Goal: Transaction & Acquisition: Purchase product/service

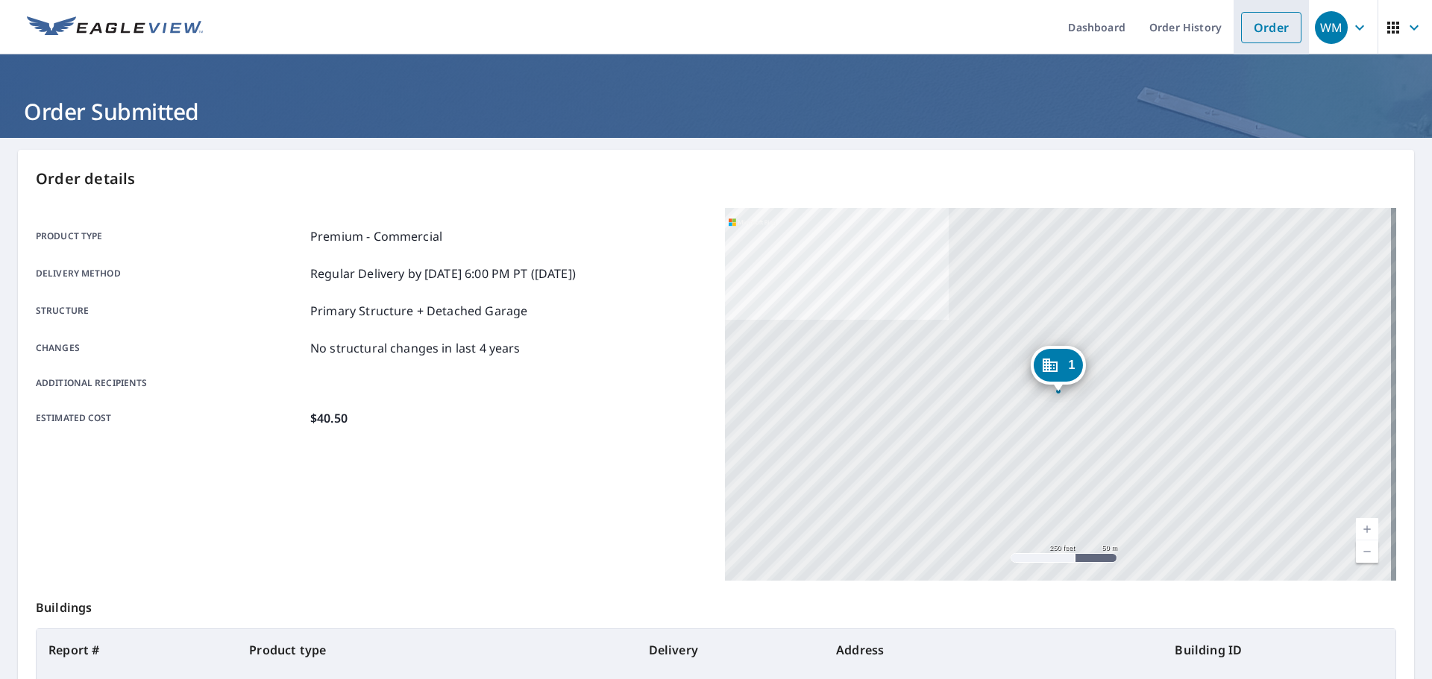
click at [1241, 22] on link "Order" at bounding box center [1271, 27] width 60 height 31
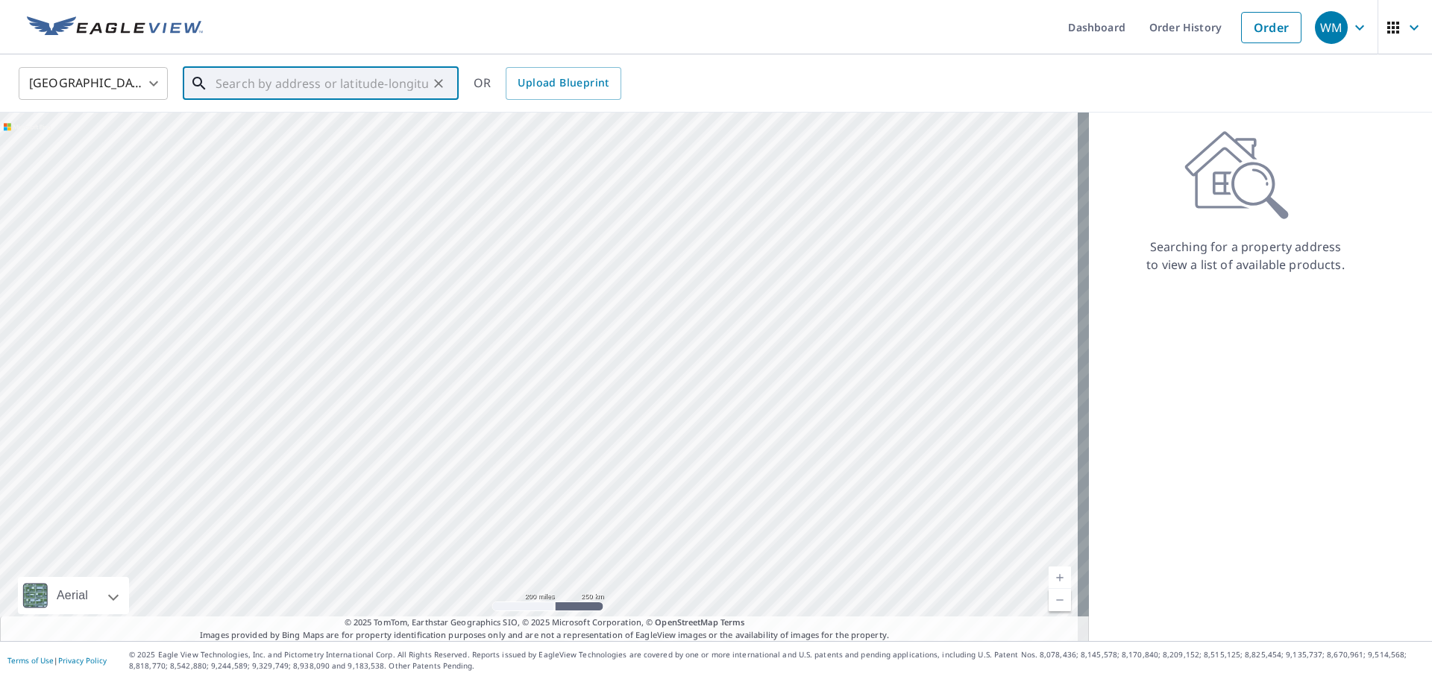
click at [410, 80] on input "text" at bounding box center [322, 84] width 213 height 42
paste input "[STREET_ADDRESS] [PERSON_NAME], [GEOGRAPHIC_DATA] 44216"
click at [338, 142] on p "[GEOGRAPHIC_DATA], OH 44216" at bounding box center [330, 143] width 234 height 15
type input "[STREET_ADDRESS][PERSON_NAME]"
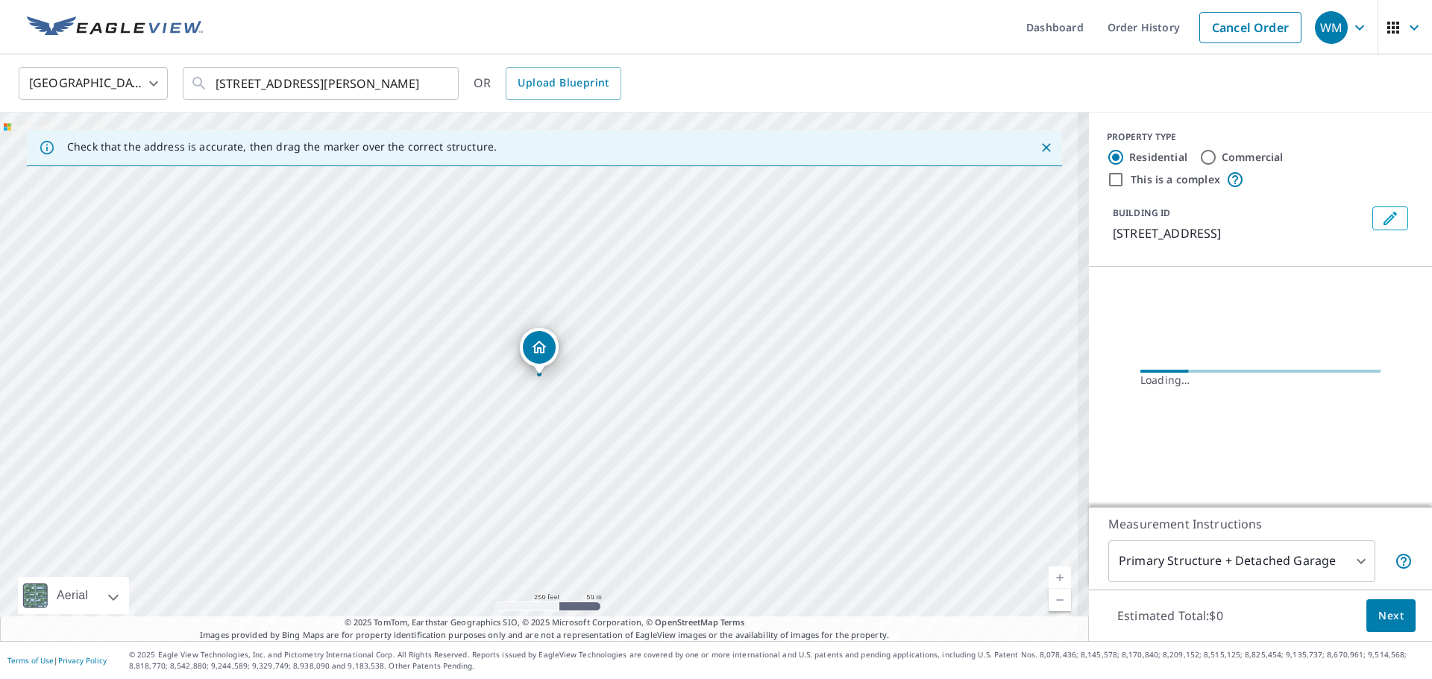
scroll to position [0, 0]
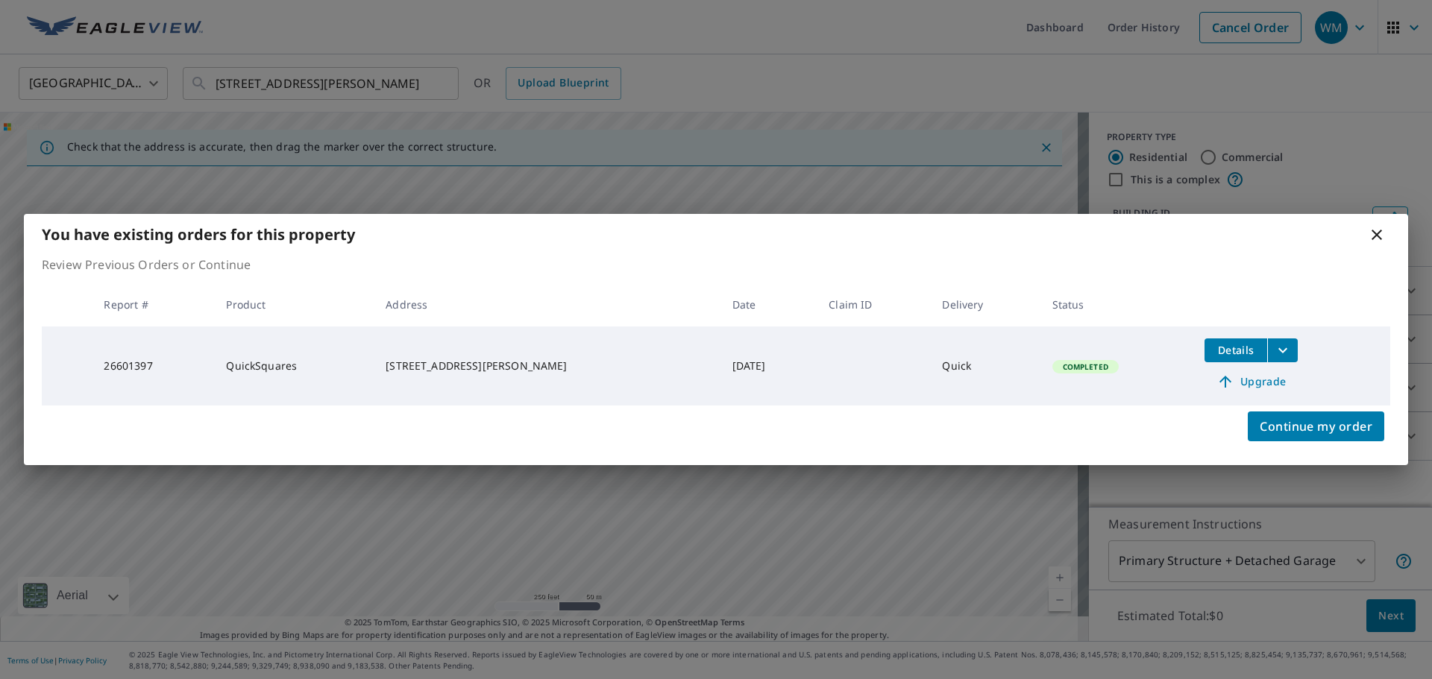
click at [1222, 345] on span "Details" at bounding box center [1235, 350] width 45 height 14
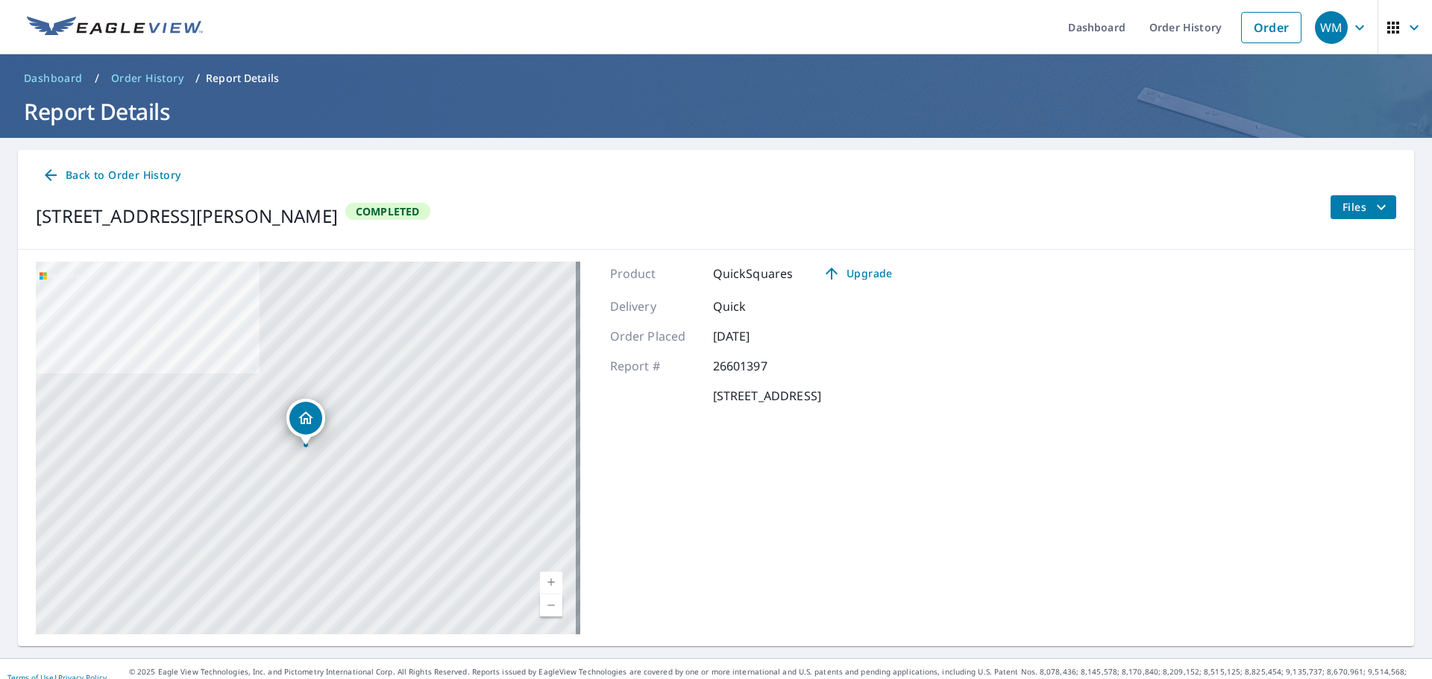
click at [84, 169] on span "Back to Order History" at bounding box center [111, 175] width 139 height 19
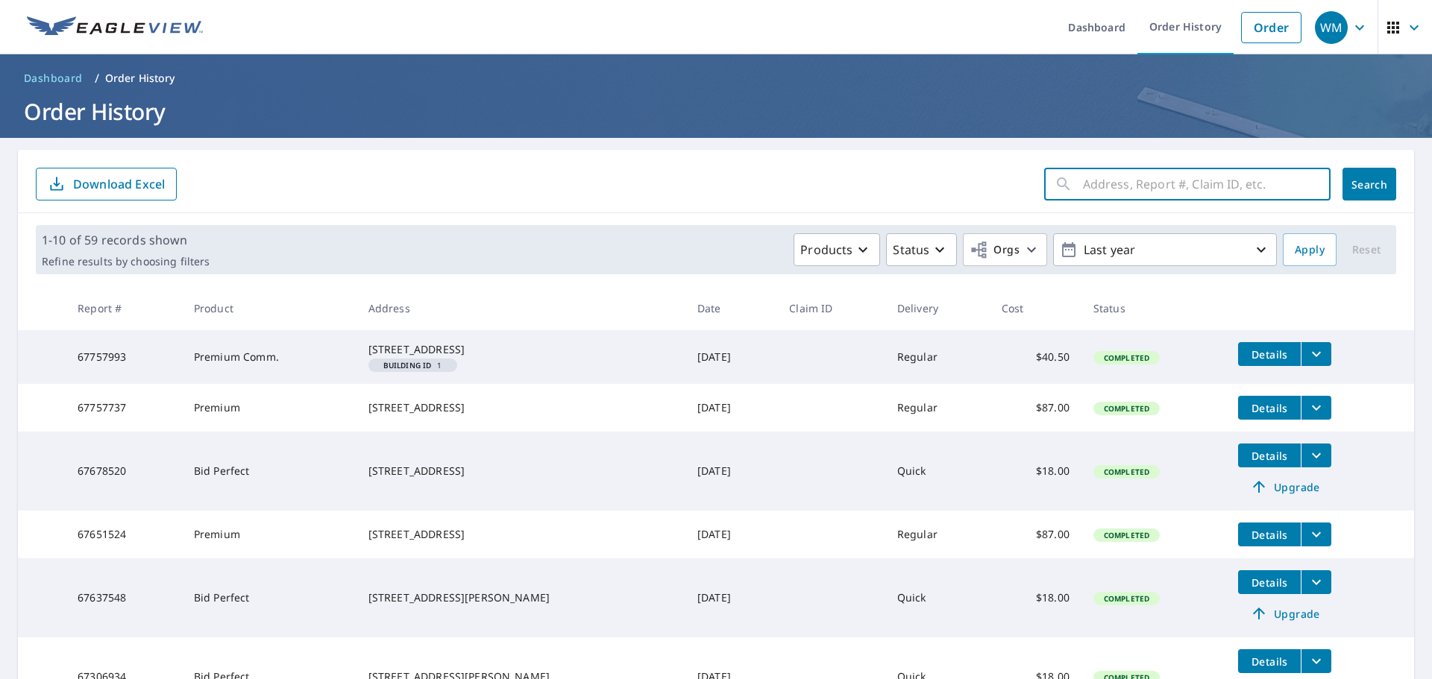
click at [1148, 183] on input "text" at bounding box center [1207, 184] width 248 height 42
paste input "[STREET_ADDRESS] [PERSON_NAME], [GEOGRAPHIC_DATA] 44216"
type input "[STREET_ADDRESS] [PERSON_NAME], [GEOGRAPHIC_DATA] 44216"
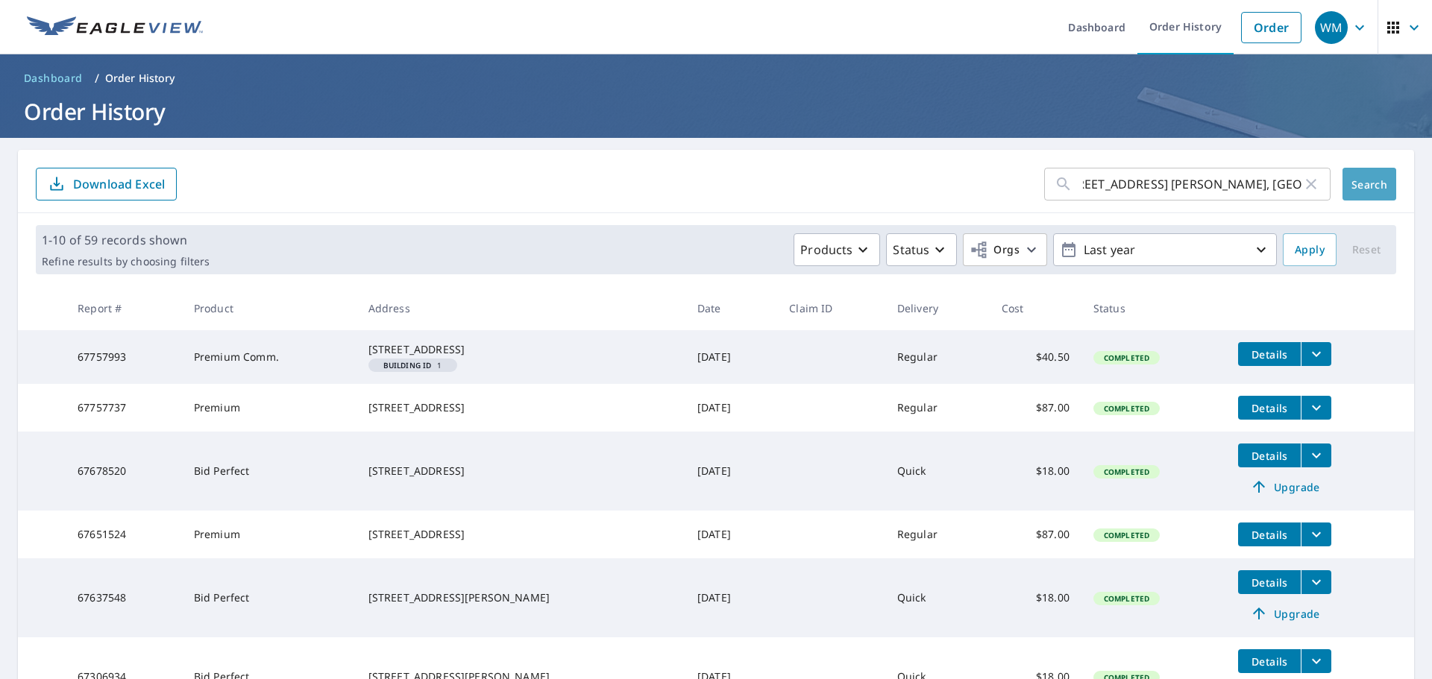
scroll to position [0, 0]
click at [1354, 183] on span "Search" at bounding box center [1369, 184] width 30 height 14
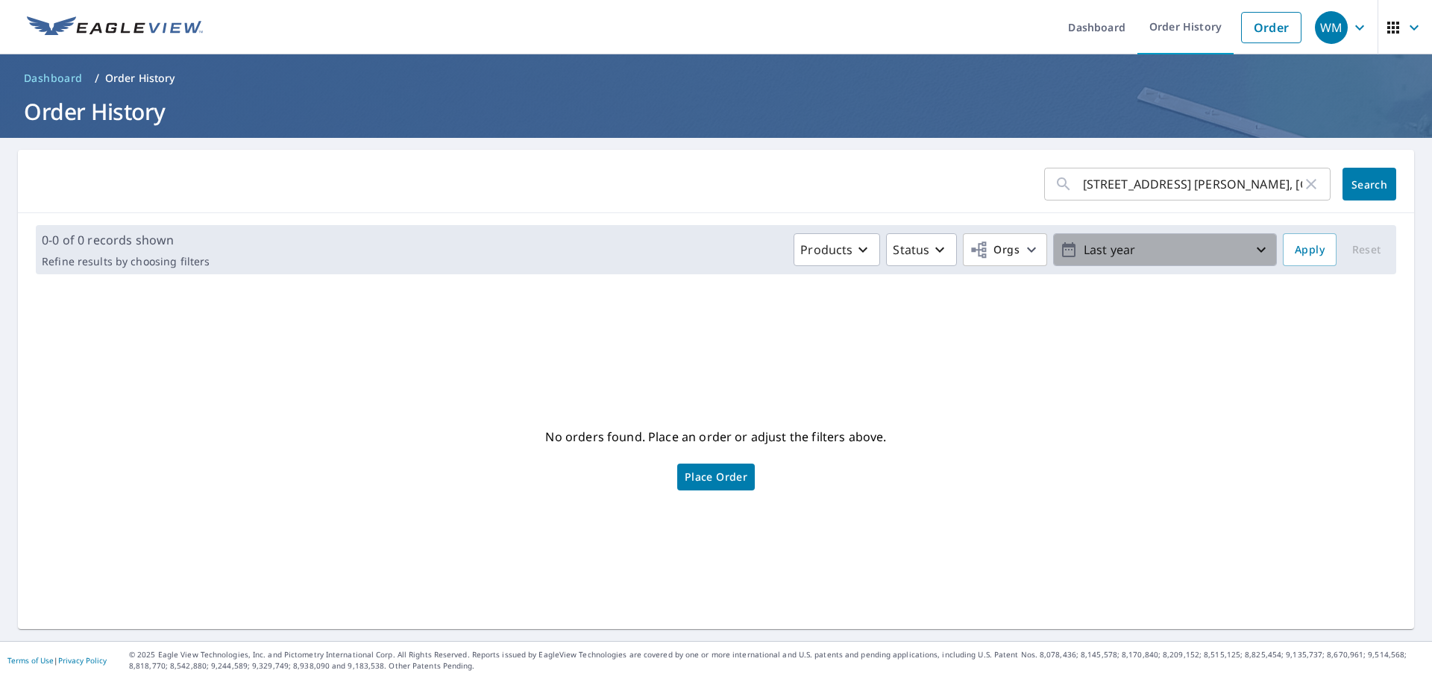
click at [1252, 246] on icon "button" at bounding box center [1261, 250] width 18 height 18
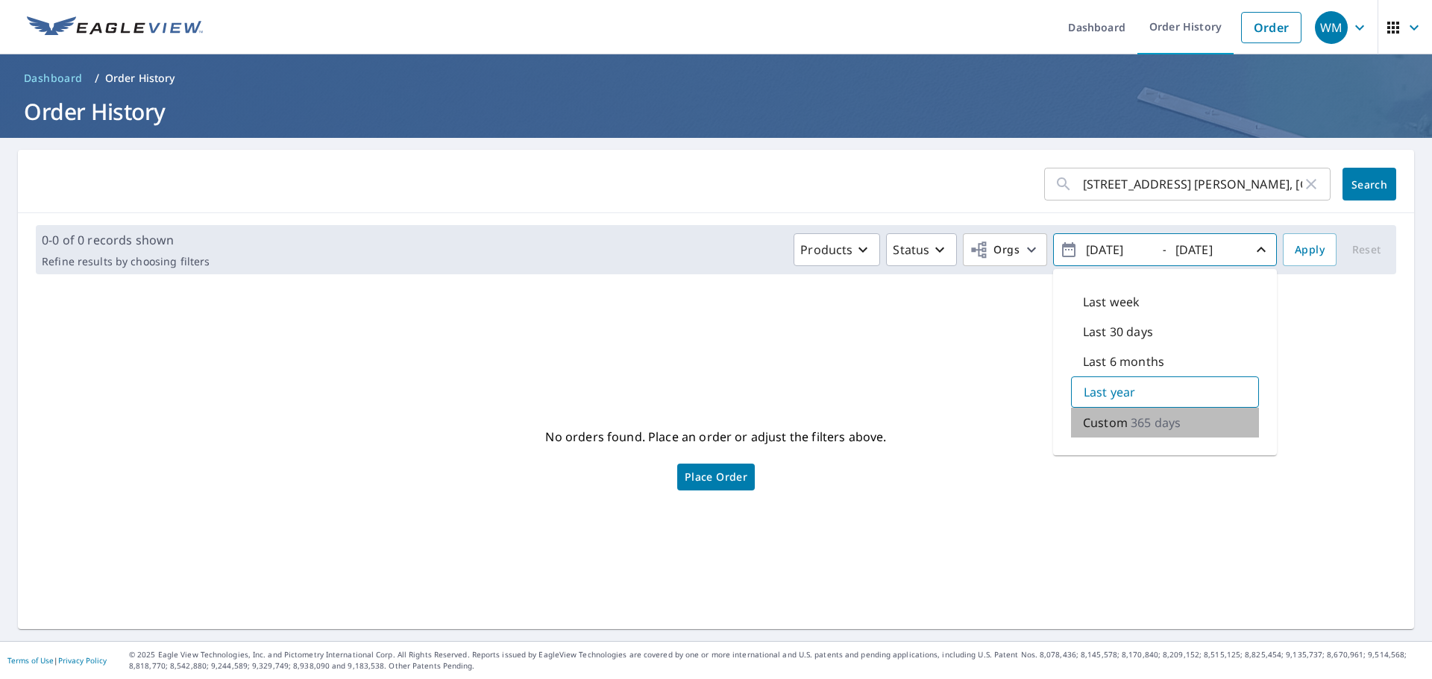
click at [1131, 427] on p "365 days" at bounding box center [1156, 423] width 50 height 18
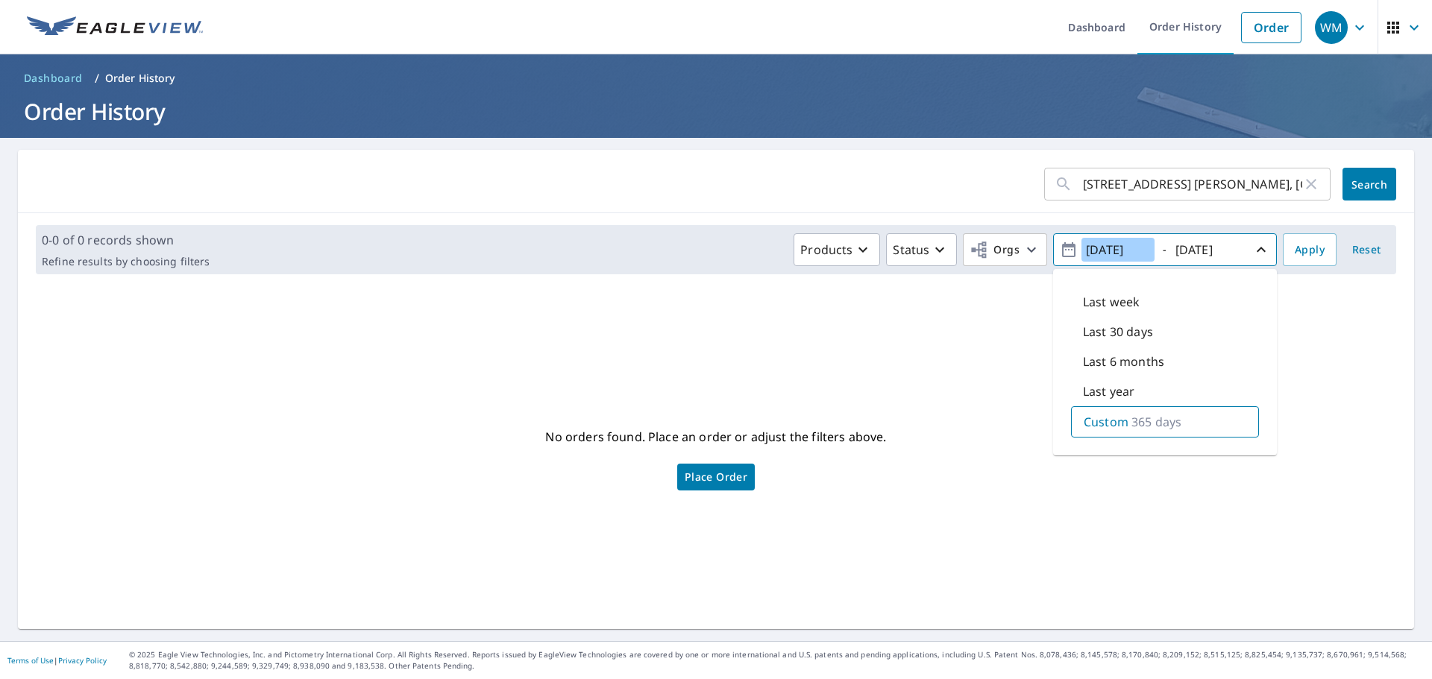
click at [1102, 252] on input "[DATE]" at bounding box center [1117, 250] width 73 height 24
type input "[DATE]"
click at [1305, 244] on span "Apply" at bounding box center [1310, 250] width 30 height 19
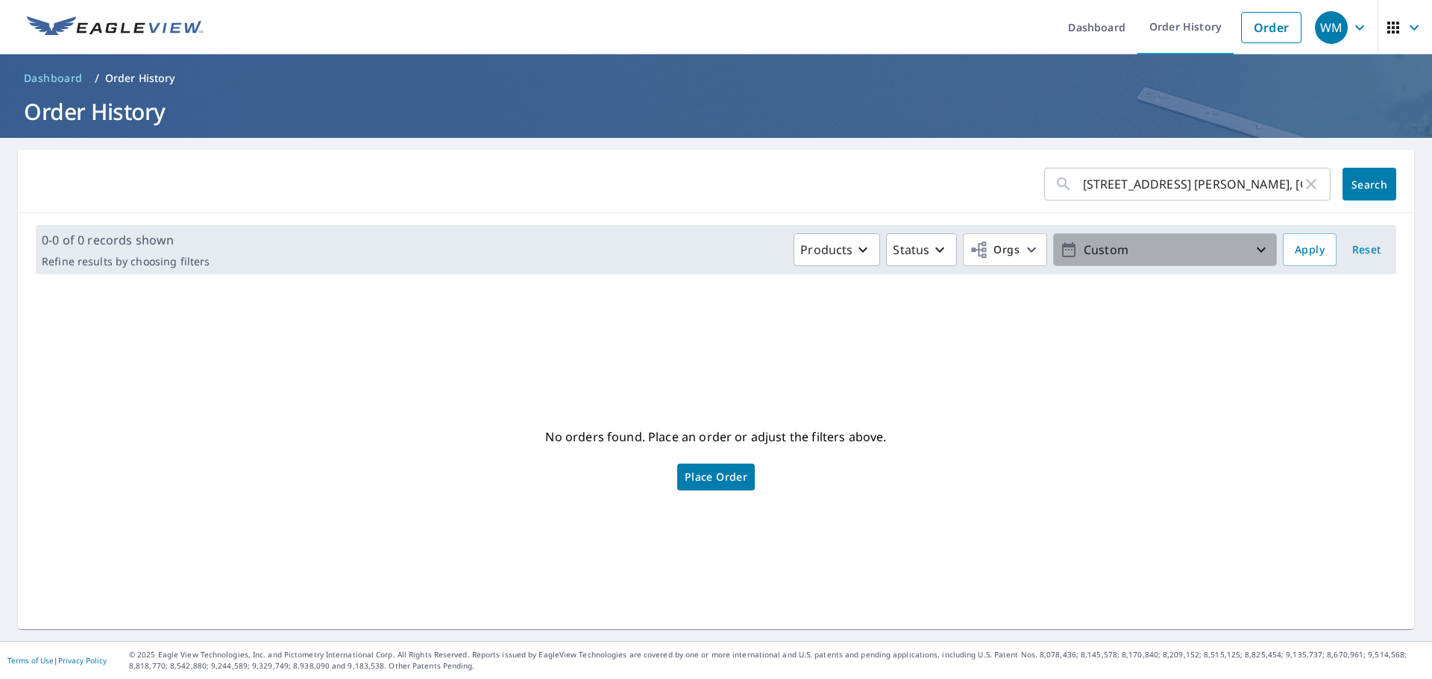
click at [1257, 248] on icon "button" at bounding box center [1261, 250] width 9 height 5
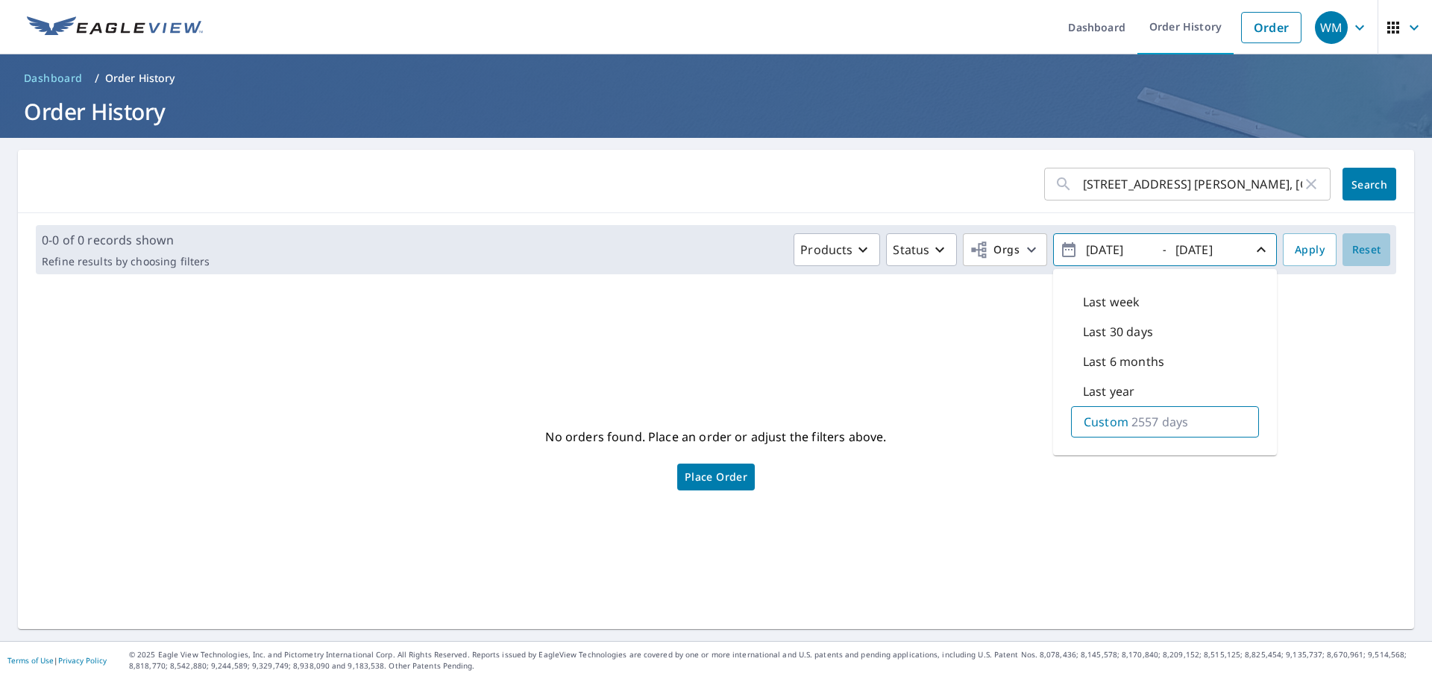
click at [1348, 252] on span "Reset" at bounding box center [1366, 250] width 36 height 19
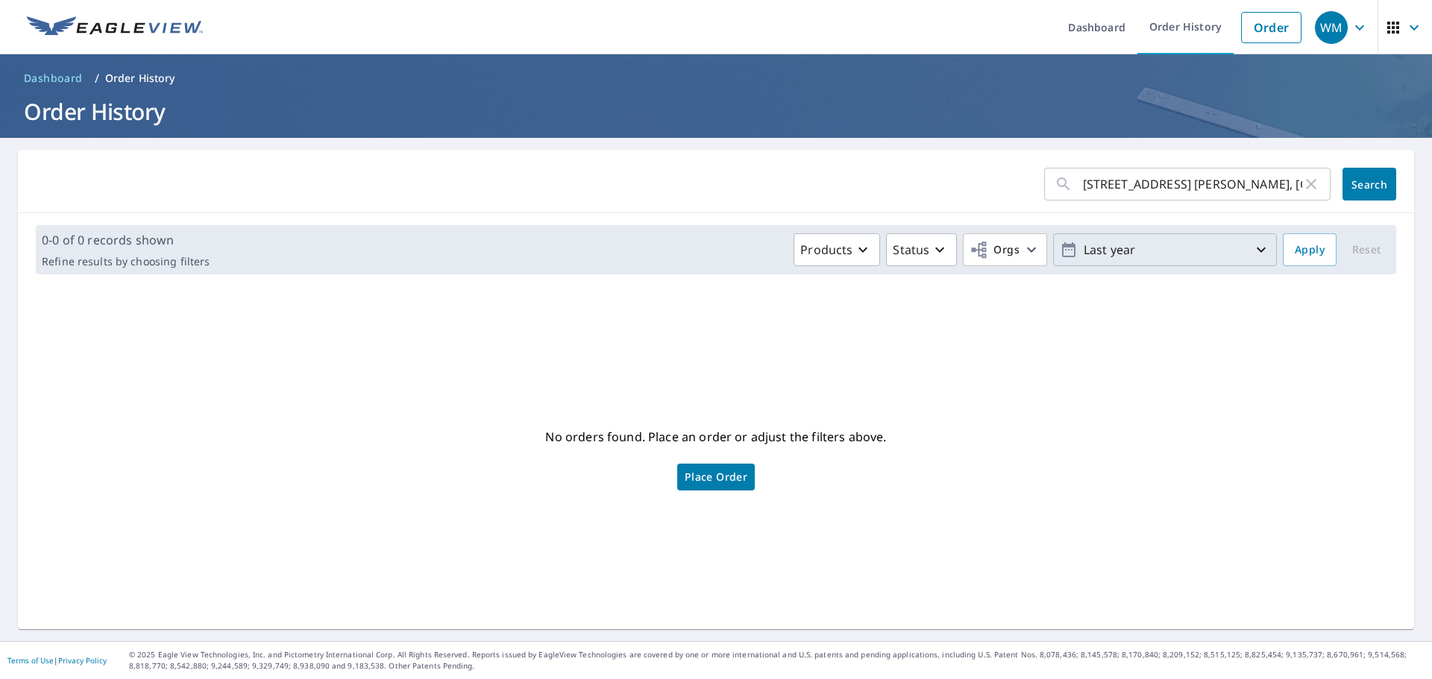
click at [1252, 249] on icon "button" at bounding box center [1261, 250] width 18 height 18
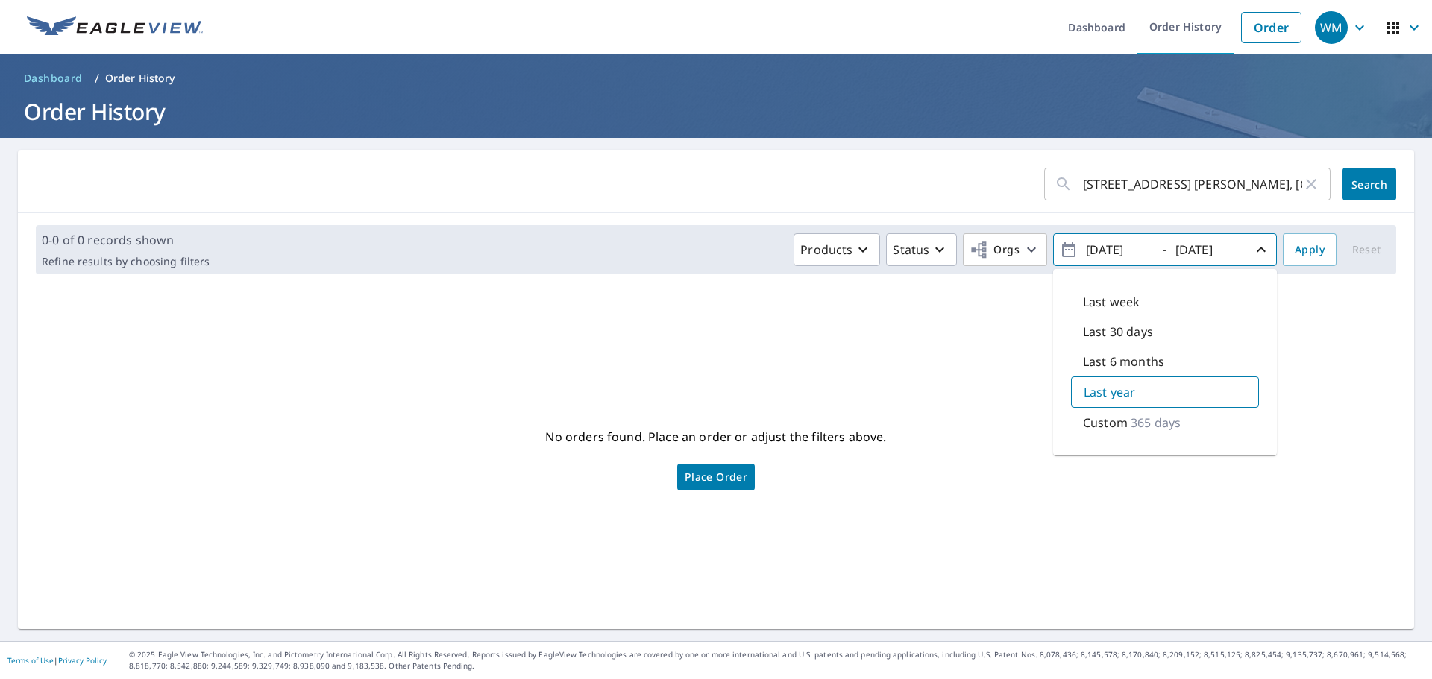
click at [1103, 251] on input "[DATE]" at bounding box center [1117, 250] width 73 height 24
type input "[DATE]"
click at [1222, 243] on input "[DATE]" at bounding box center [1207, 250] width 73 height 24
click at [1295, 248] on span "Apply" at bounding box center [1310, 250] width 30 height 19
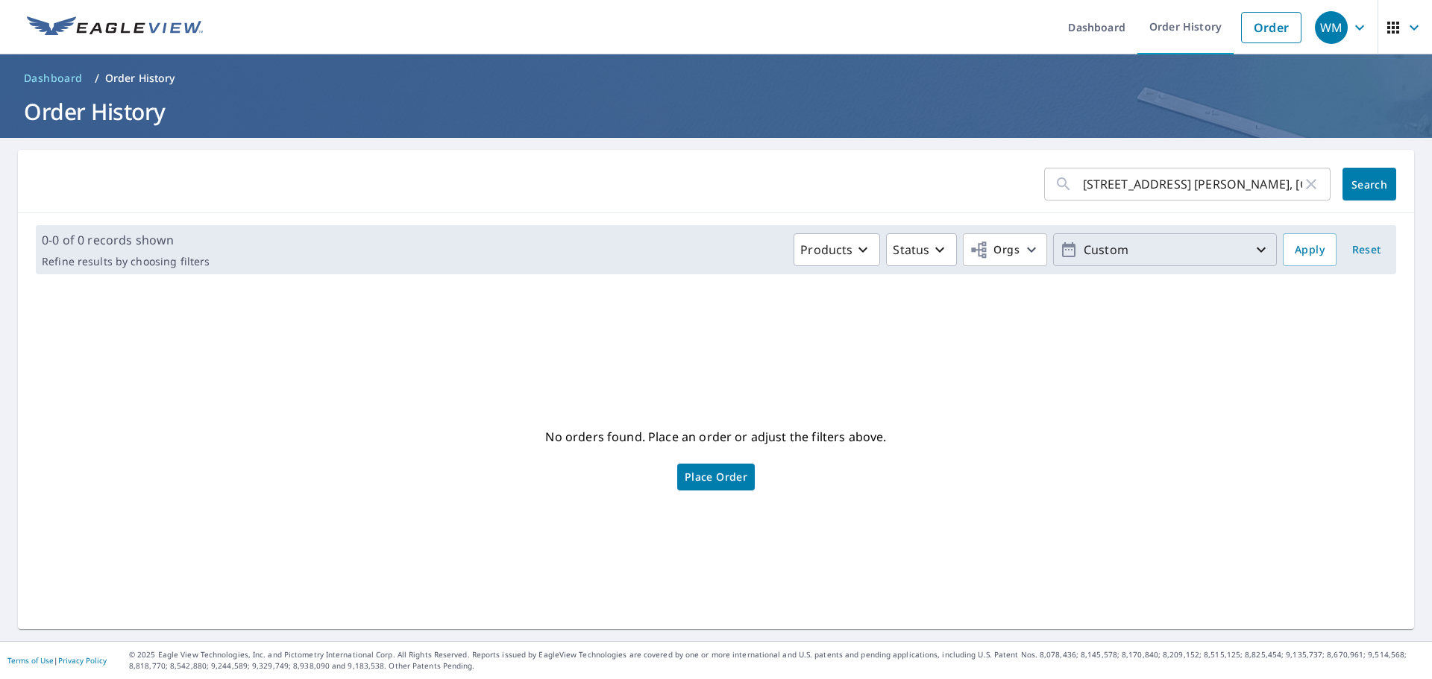
click at [1252, 255] on icon "button" at bounding box center [1261, 250] width 18 height 18
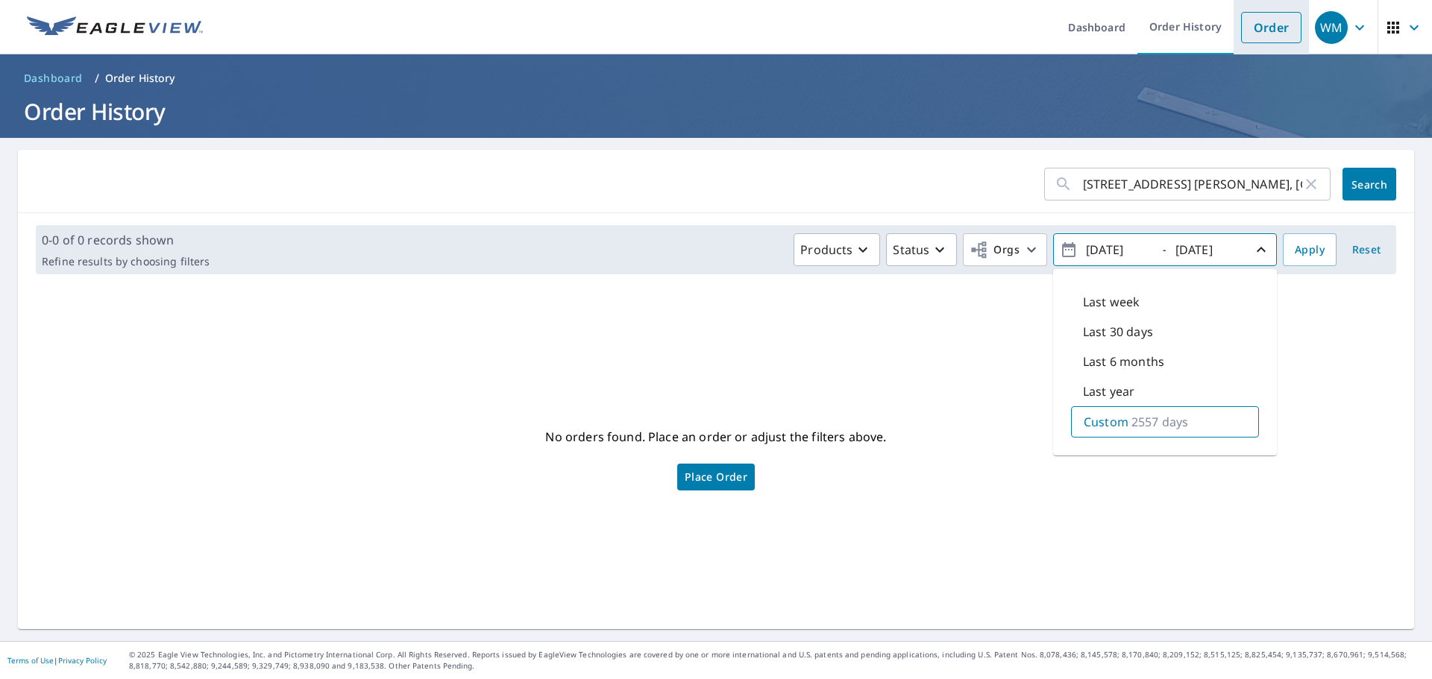
click at [1241, 25] on link "Order" at bounding box center [1271, 27] width 60 height 31
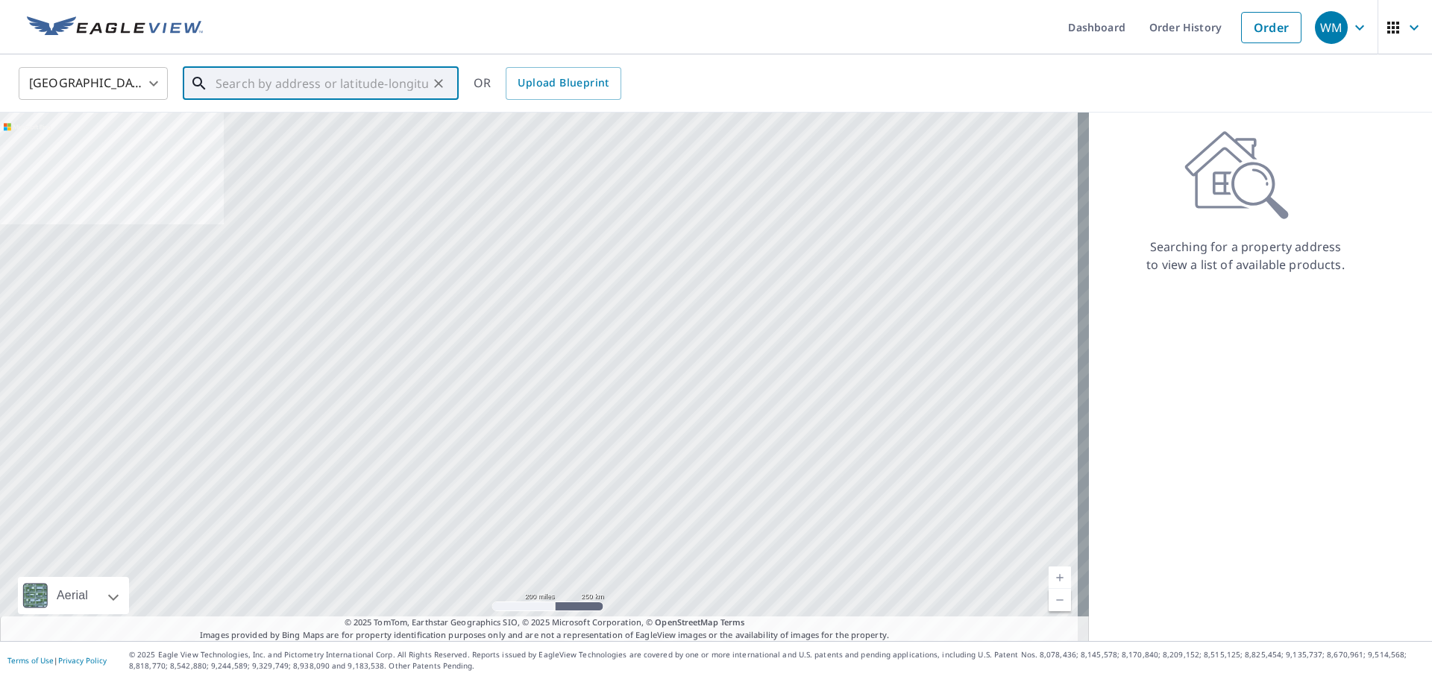
click at [389, 84] on input "text" at bounding box center [322, 84] width 213 height 42
paste input "[STREET_ADDRESS] [PERSON_NAME], [GEOGRAPHIC_DATA] 44216"
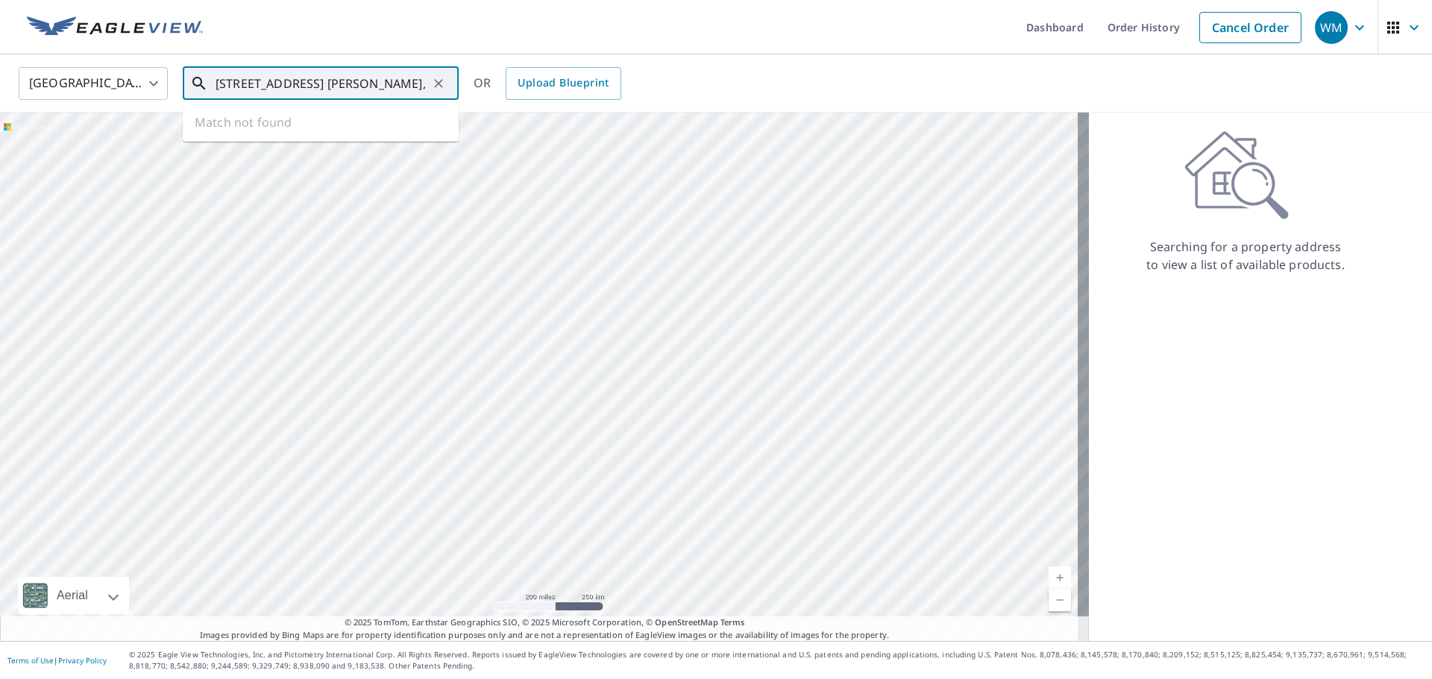
scroll to position [0, 30]
click at [335, 133] on span "[STREET_ADDRESS]" at bounding box center [330, 127] width 234 height 18
type input "[STREET_ADDRESS][PERSON_NAME]"
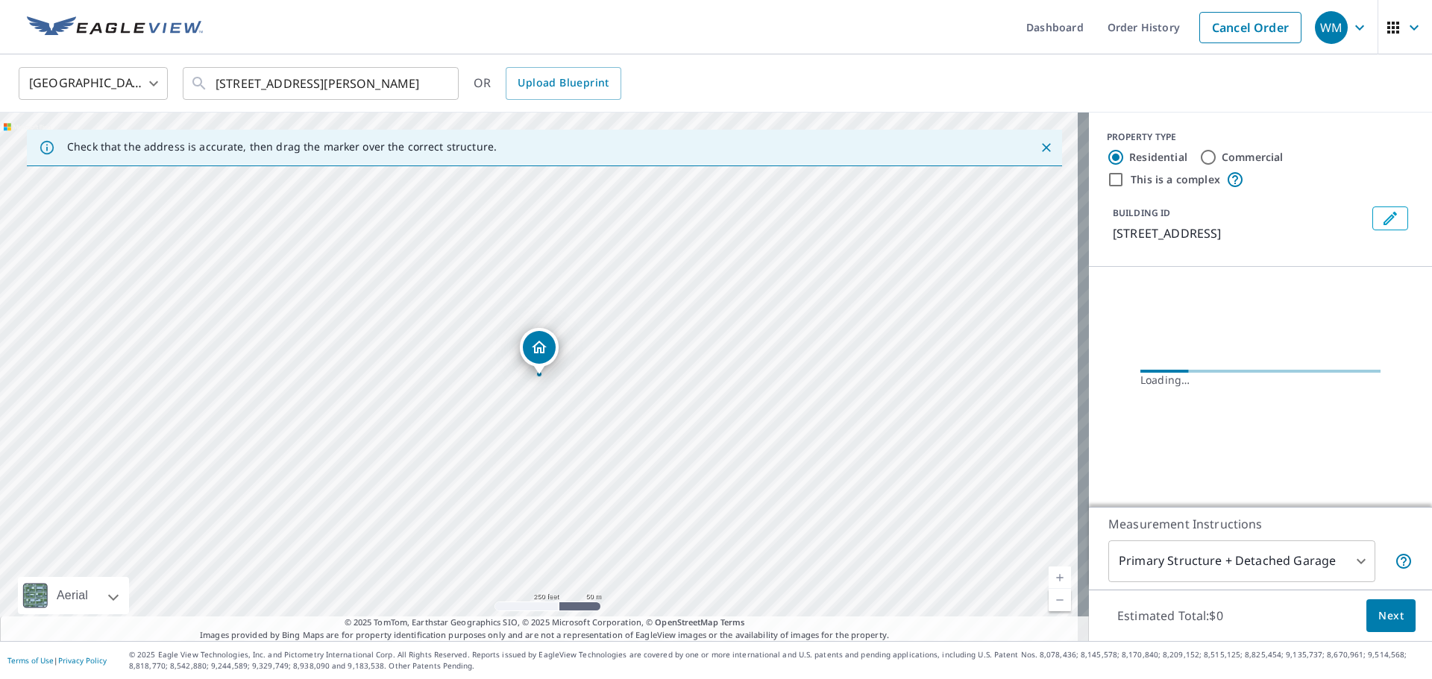
scroll to position [0, 0]
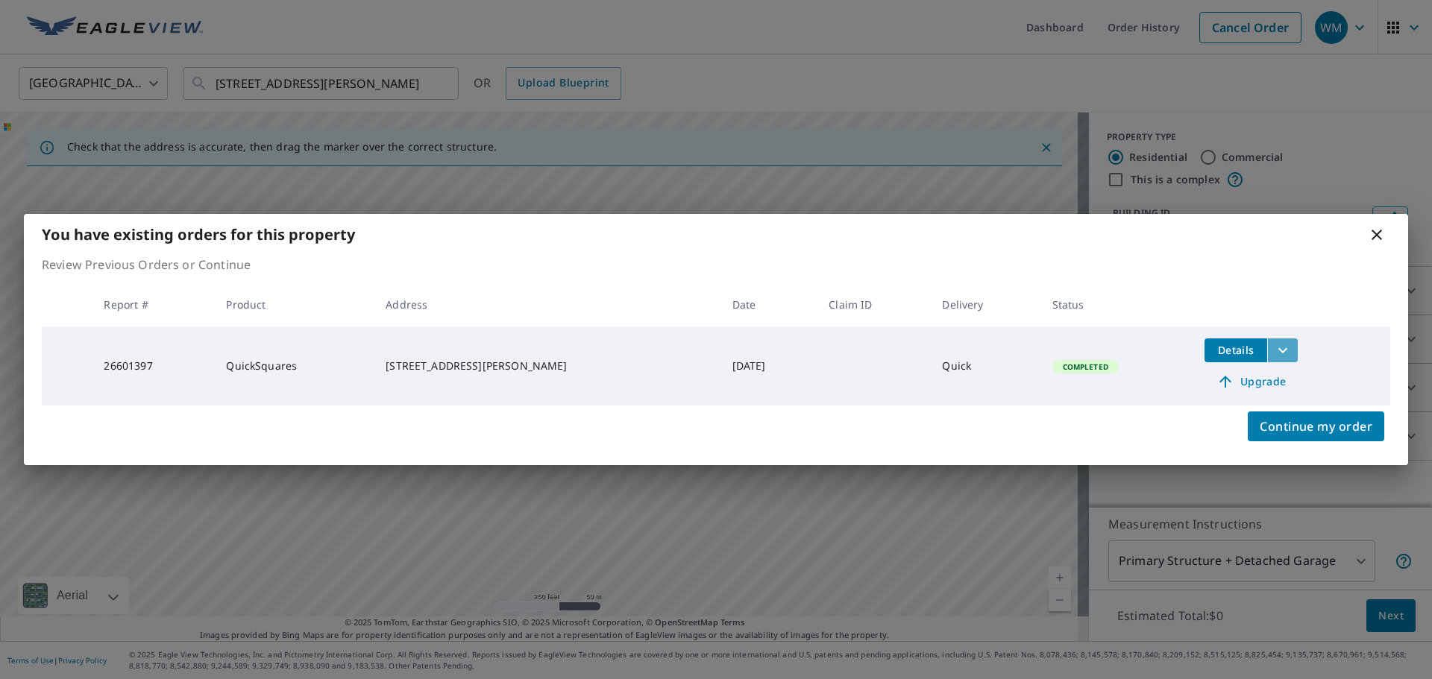
click at [1274, 346] on icon "filesDropdownBtn-26601397" at bounding box center [1283, 351] width 18 height 18
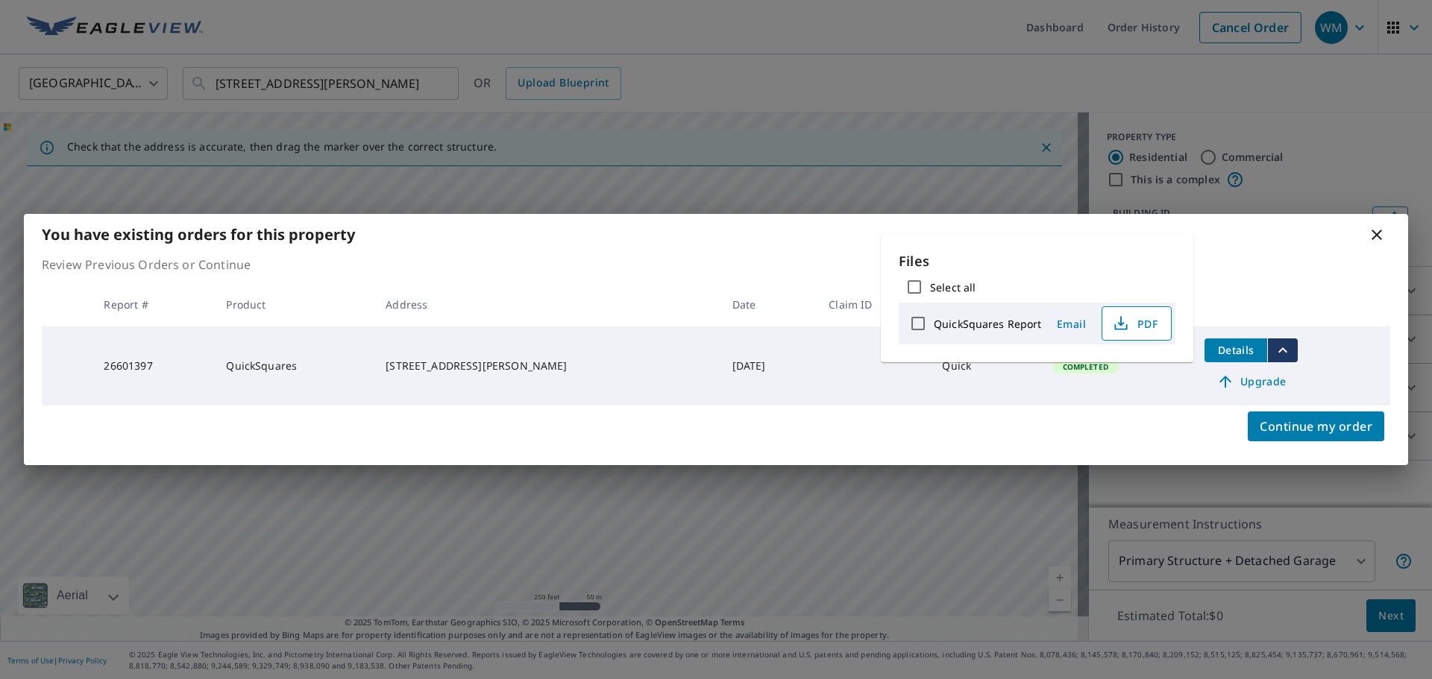
click at [1136, 321] on span "PDF" at bounding box center [1135, 324] width 48 height 18
click at [1197, 436] on div "Continue my order" at bounding box center [716, 436] width 1384 height 60
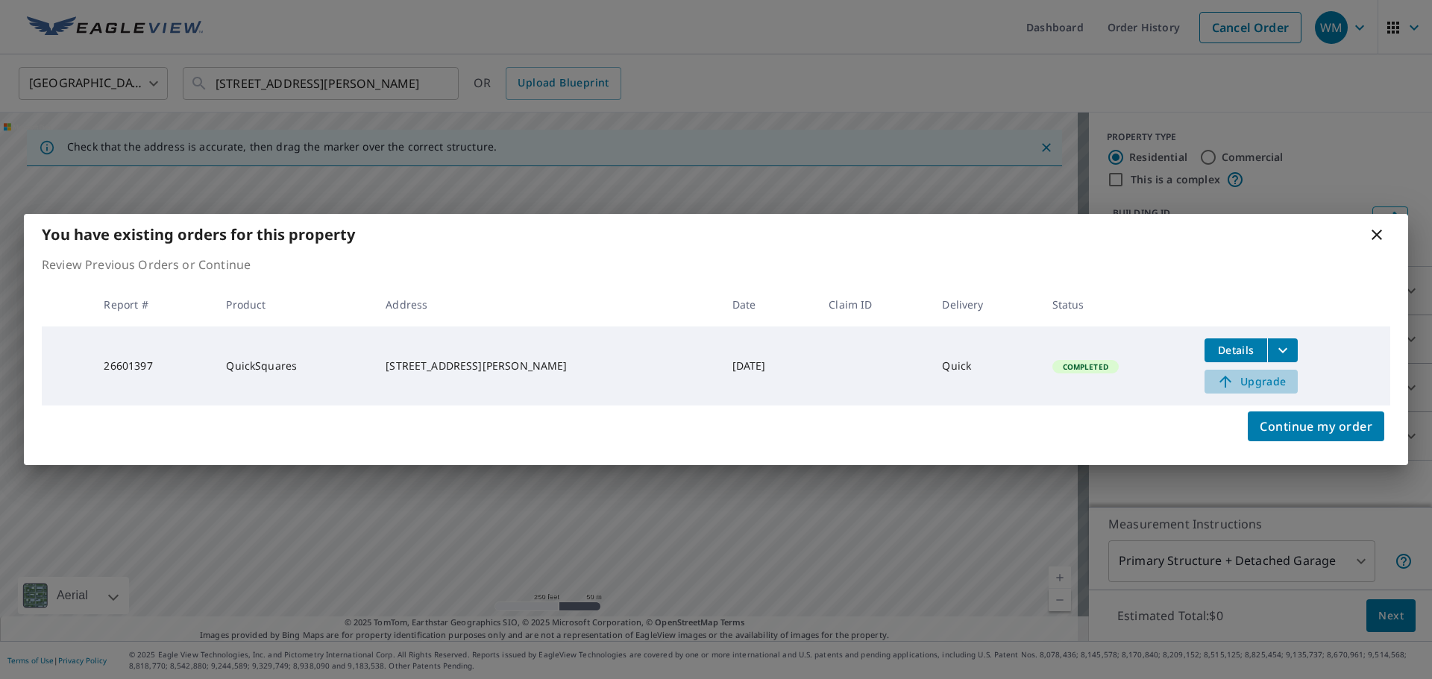
click at [1235, 383] on span "Upgrade" at bounding box center [1250, 382] width 75 height 18
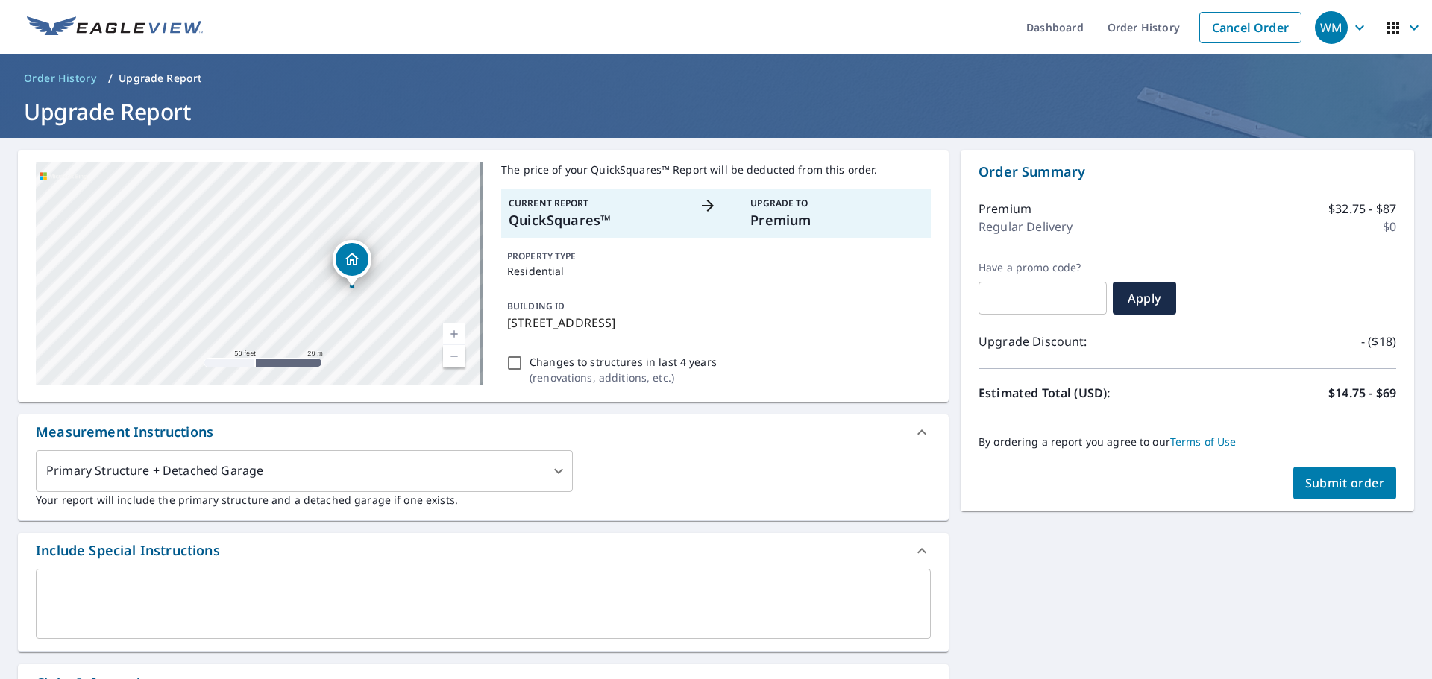
drag, startPoint x: 265, startPoint y: 262, endPoint x: 501, endPoint y: 327, distance: 245.1
click at [501, 327] on div "[STREET_ADDRESS][PERSON_NAME] [STREET_ADDRESS] A standard road map Aerial A det…" at bounding box center [483, 276] width 931 height 253
click at [345, 257] on div "[STREET_ADDRESS][PERSON_NAME]" at bounding box center [259, 274] width 447 height 224
drag, startPoint x: 288, startPoint y: 299, endPoint x: 370, endPoint y: 344, distance: 93.4
click at [370, 344] on div "[STREET_ADDRESS][PERSON_NAME]" at bounding box center [259, 274] width 447 height 224
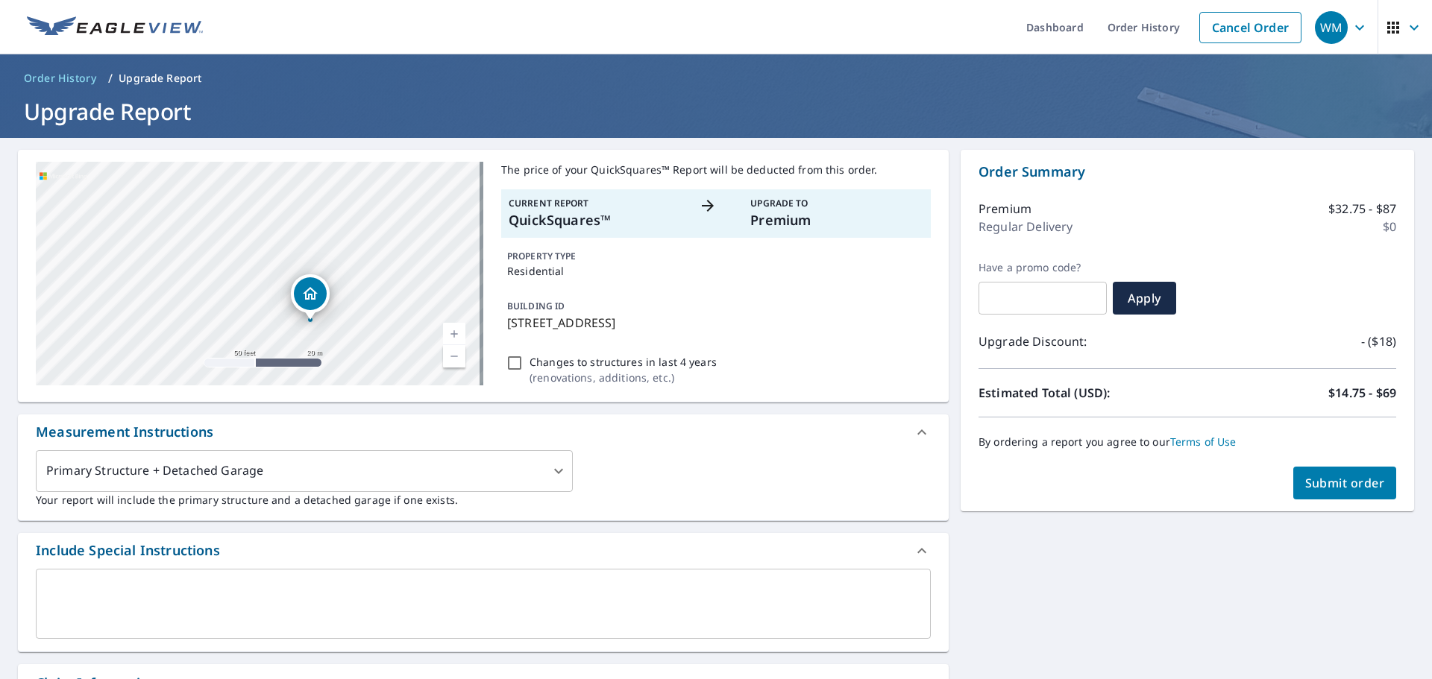
click at [134, 205] on div "[STREET_ADDRESS][PERSON_NAME]" at bounding box center [259, 274] width 447 height 224
drag, startPoint x: 256, startPoint y: 242, endPoint x: 136, endPoint y: 221, distance: 121.1
click at [196, 221] on icon "Dropped pin, building 1, Residential property, 8818 Foxglove Ave NW Clinton, OH…" at bounding box center [205, 220] width 18 height 18
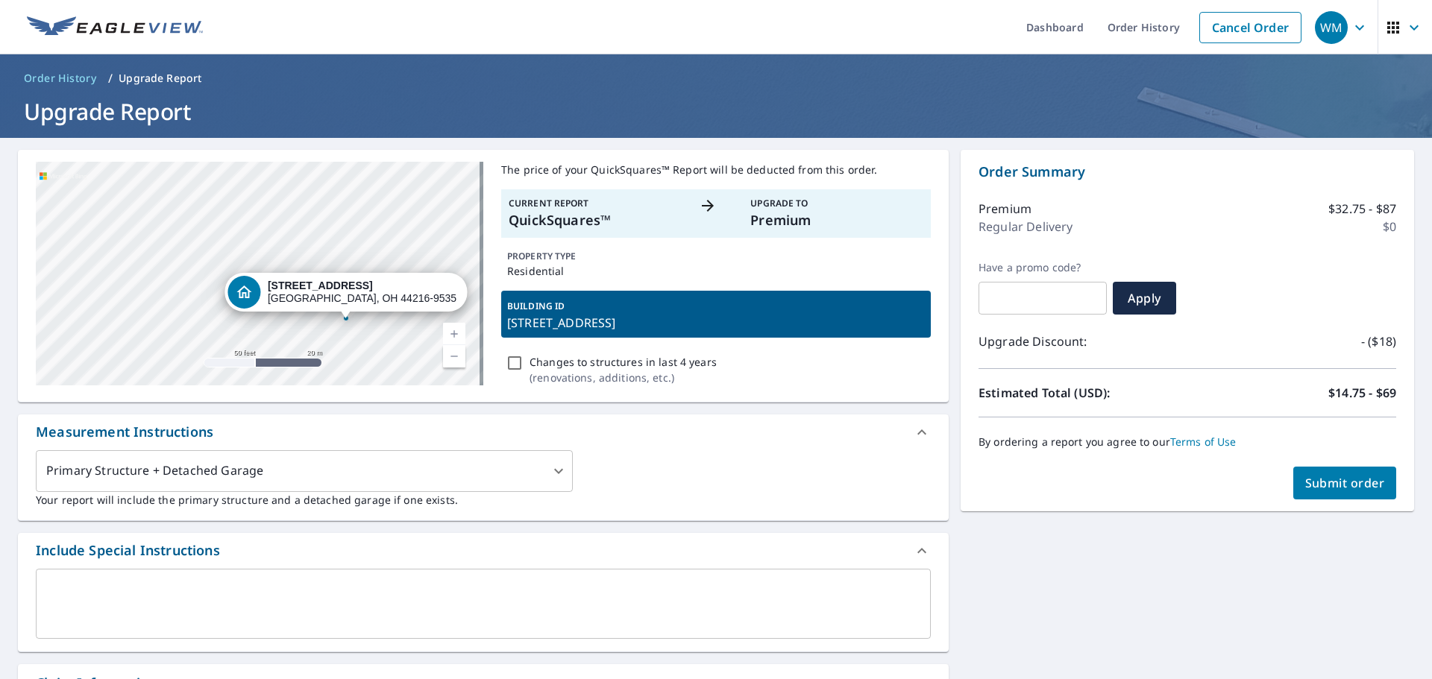
drag, startPoint x: 295, startPoint y: 290, endPoint x: 385, endPoint y: 339, distance: 101.8
click at [385, 339] on div "[STREET_ADDRESS][PERSON_NAME]" at bounding box center [259, 274] width 447 height 224
click at [169, 203] on div "[STREET_ADDRESS][PERSON_NAME]" at bounding box center [259, 274] width 447 height 224
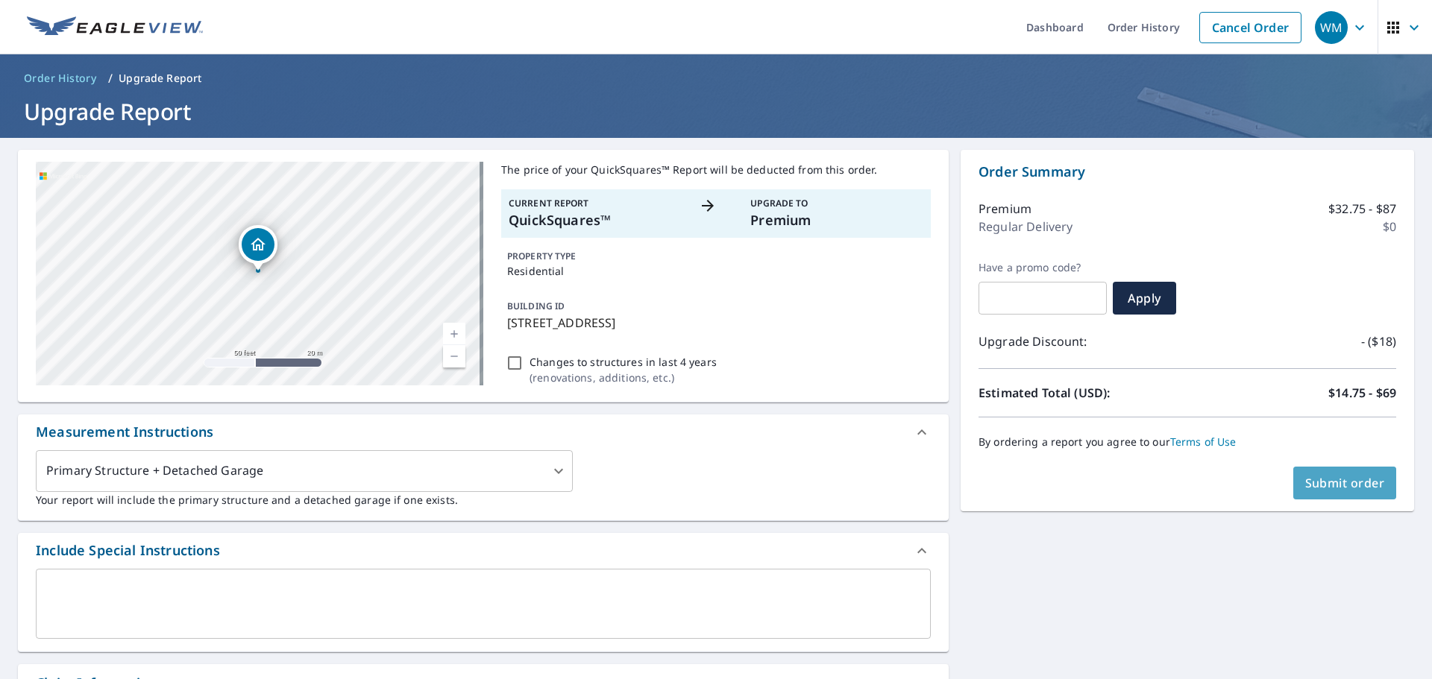
click at [1326, 484] on span "Submit order" at bounding box center [1345, 483] width 80 height 16
